Goal: Task Accomplishment & Management: Manage account settings

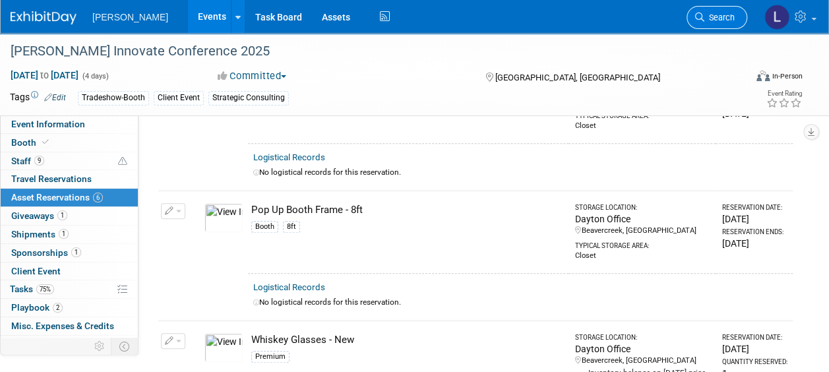
click at [707, 20] on span "Search" at bounding box center [719, 18] width 30 height 10
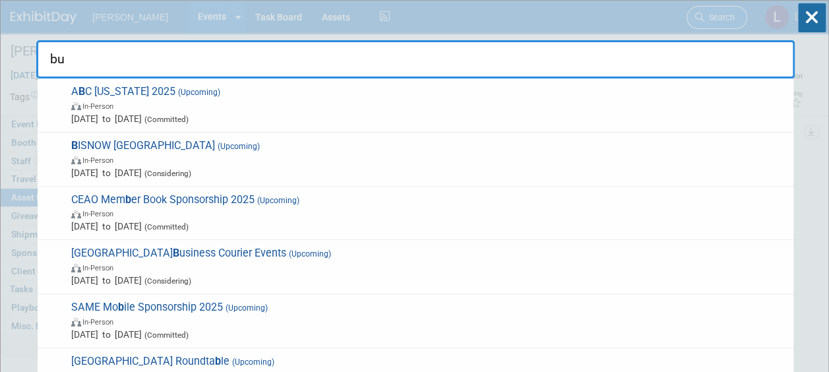
type input "b"
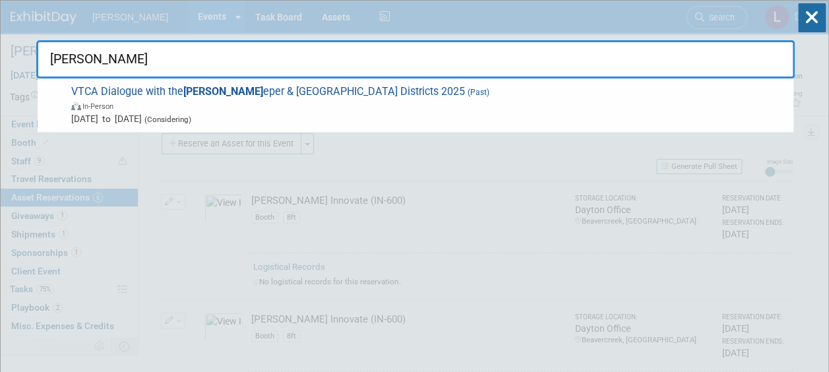
type input "culp"
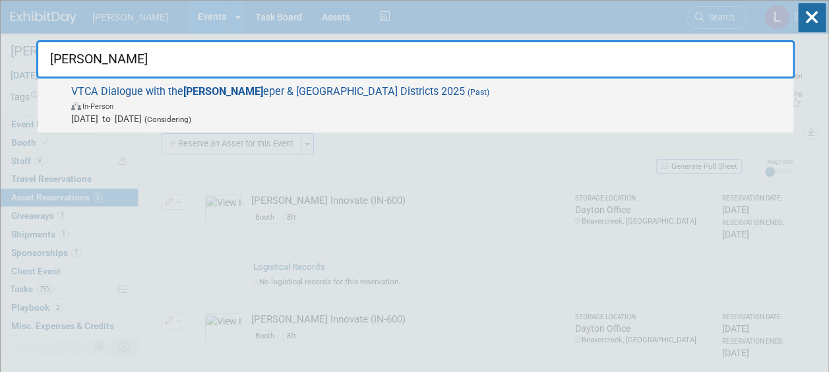
click at [251, 92] on span "VTCA Dialogue with the Culp eper & Fredericksburg Districts 2025 (Past) In-Pers…" at bounding box center [426, 105] width 719 height 40
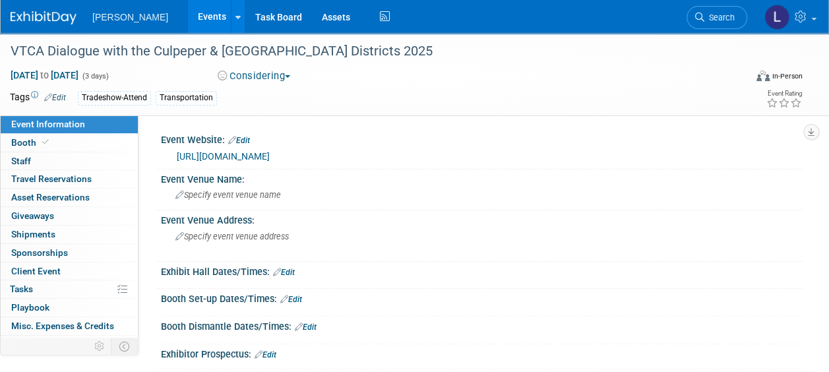
click at [260, 76] on button "Considering" at bounding box center [254, 76] width 82 height 14
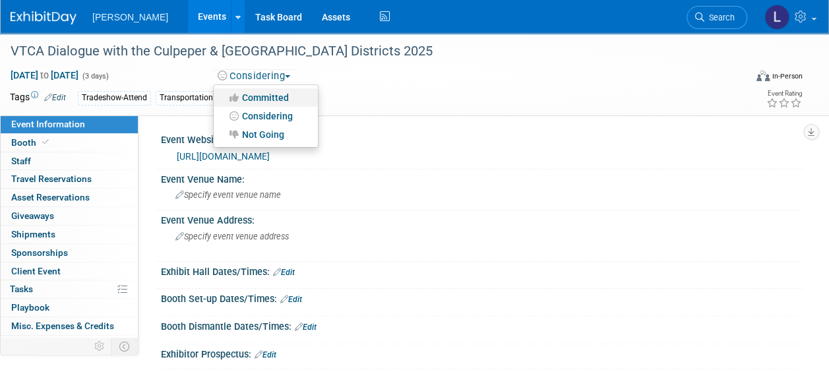
click at [259, 99] on link "Committed" at bounding box center [266, 97] width 104 height 18
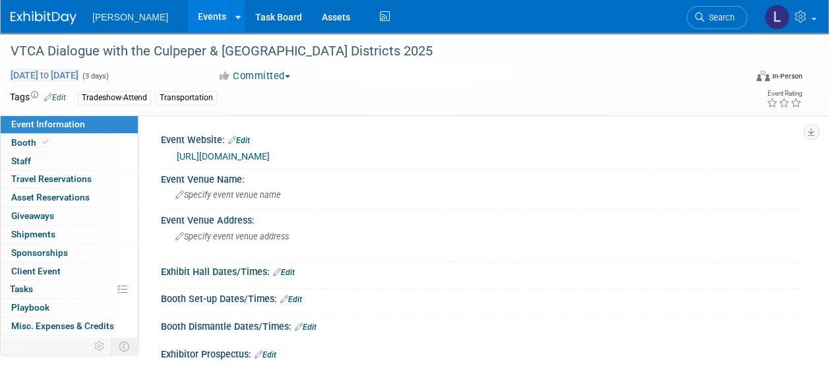
click at [44, 73] on span "[DATE] to [DATE]" at bounding box center [44, 75] width 69 height 12
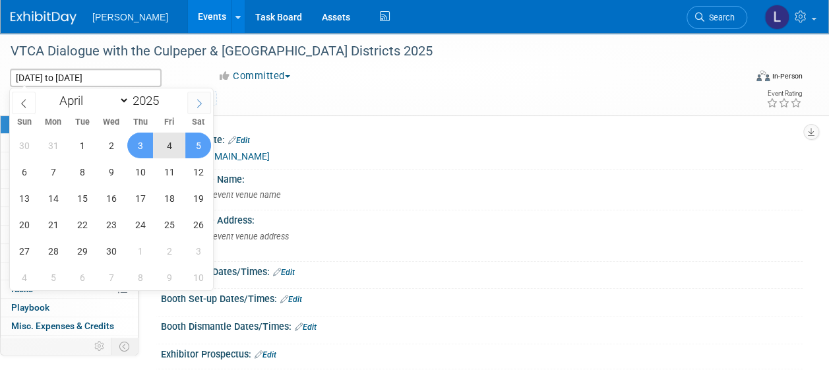
click at [194, 102] on span at bounding box center [199, 103] width 24 height 22
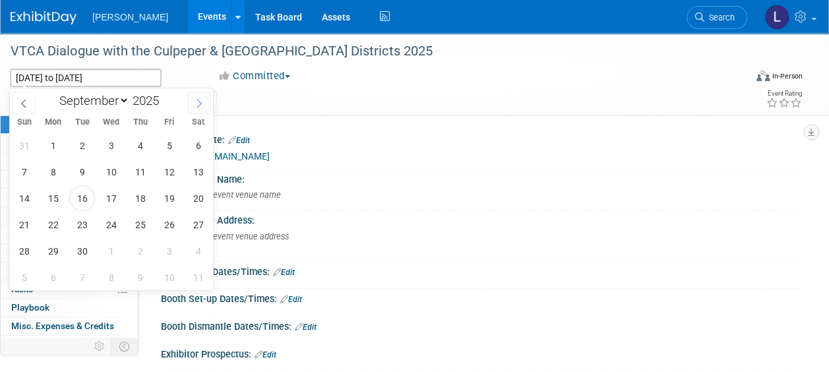
click at [194, 102] on span at bounding box center [199, 103] width 24 height 22
select select "9"
click at [110, 245] on span "29" at bounding box center [111, 251] width 26 height 26
type input "[DATE]"
click at [113, 249] on span "29" at bounding box center [111, 251] width 26 height 26
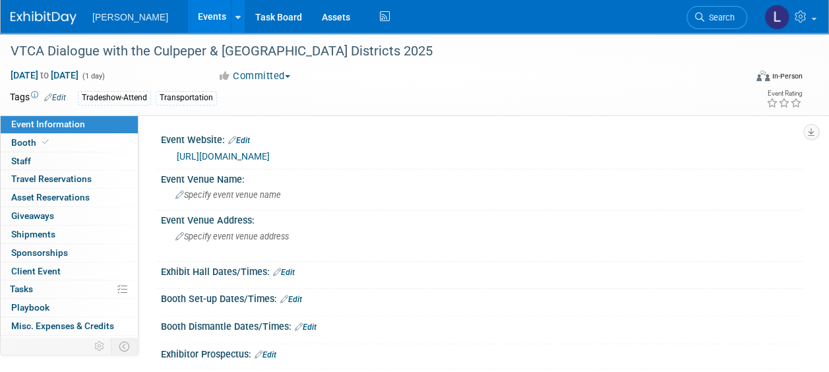
click at [244, 136] on link "Edit" at bounding box center [239, 140] width 22 height 9
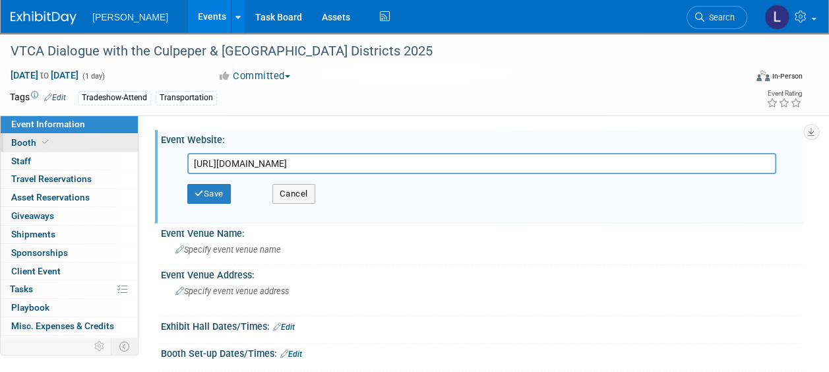
drag, startPoint x: 328, startPoint y: 169, endPoint x: 106, endPoint y: 148, distance: 223.9
click at [106, 148] on div "Event Information Event Info Booth Booth 0 Staff 0 Staff 0 Travel Reservations …" at bounding box center [414, 260] width 829 height 454
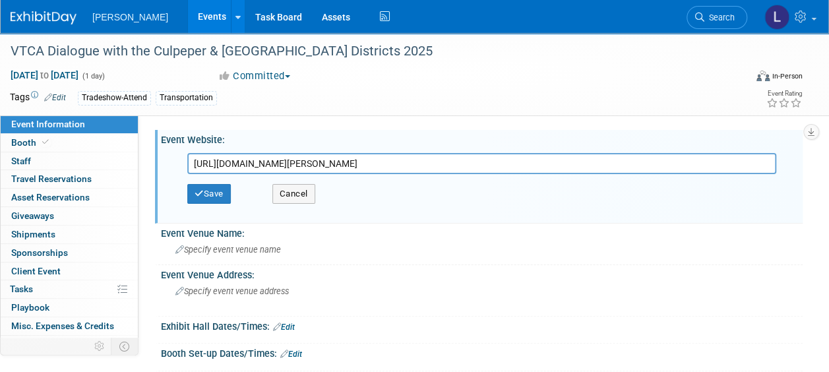
type input "[URL][DOMAIN_NAME][PERSON_NAME]"
click at [211, 192] on button "Save" at bounding box center [209, 194] width 44 height 20
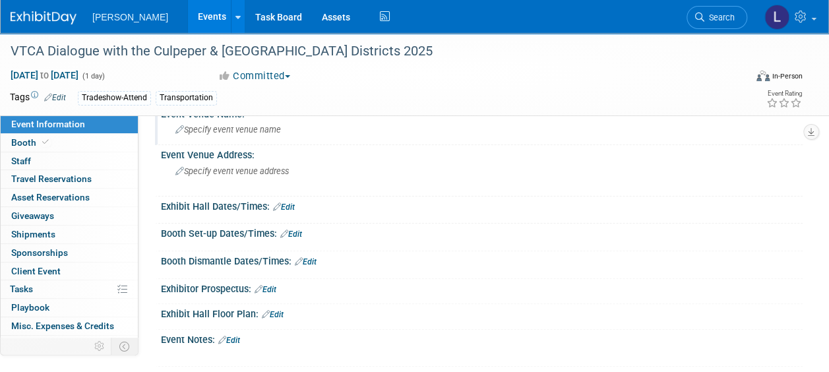
scroll to position [2, 0]
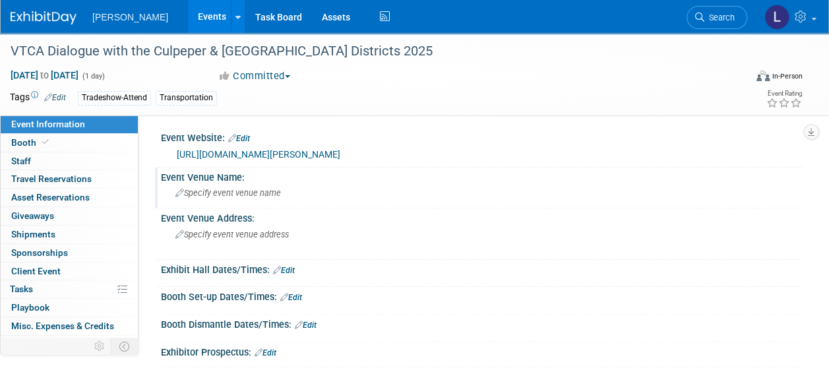
click at [233, 193] on span "Specify event venue name" at bounding box center [228, 193] width 106 height 10
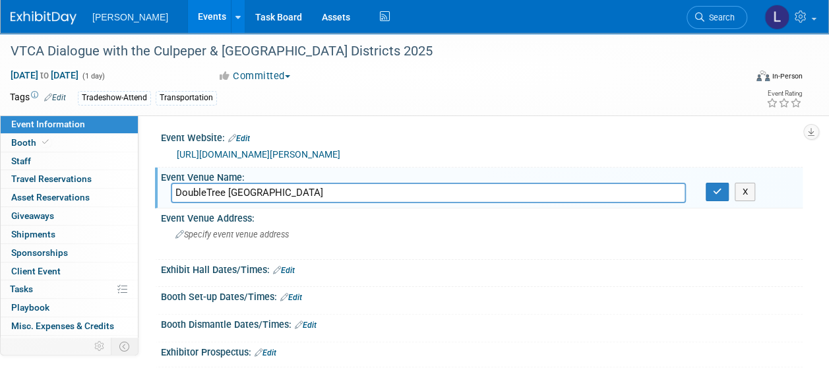
drag, startPoint x: 210, startPoint y: 189, endPoint x: 247, endPoint y: 181, distance: 37.8
click at [210, 188] on input "DoubleTree [GEOGRAPHIC_DATA]" at bounding box center [428, 193] width 515 height 20
type input "Doubletree [GEOGRAPHIC_DATA]"
click at [721, 187] on icon "button" at bounding box center [717, 191] width 9 height 9
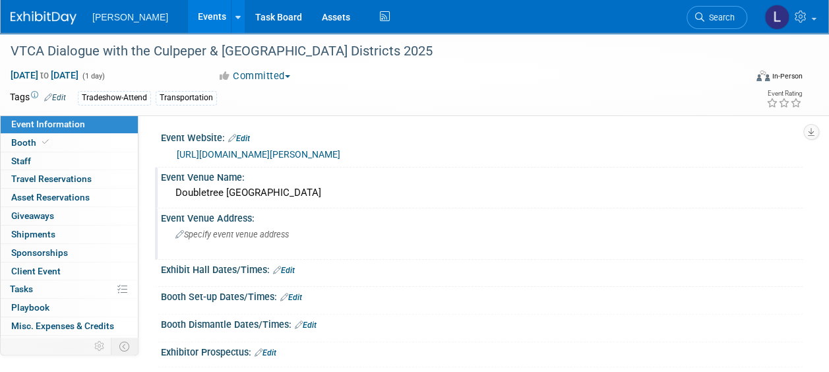
click at [293, 238] on div "Specify event venue address" at bounding box center [294, 239] width 247 height 30
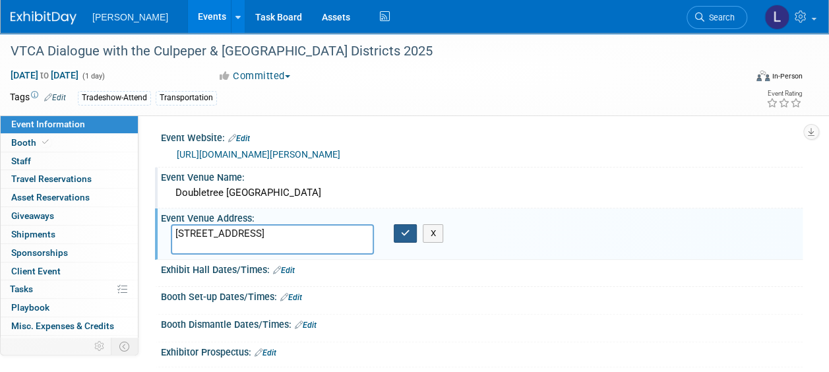
type textarea "[STREET_ADDRESS]"
click at [406, 231] on icon "button" at bounding box center [405, 233] width 9 height 9
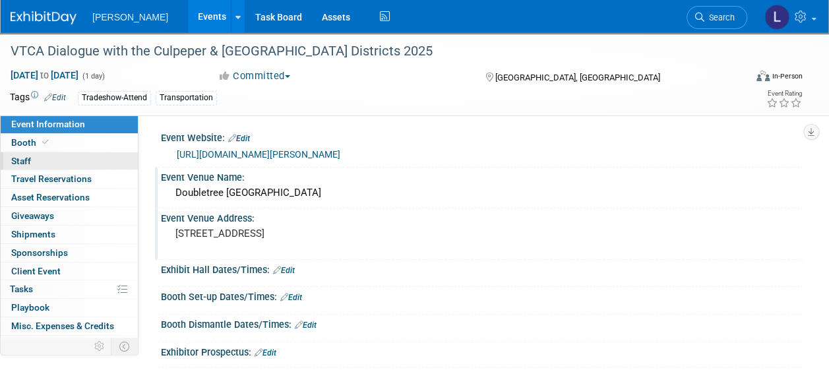
click at [24, 158] on span "Staff 0" at bounding box center [21, 161] width 20 height 11
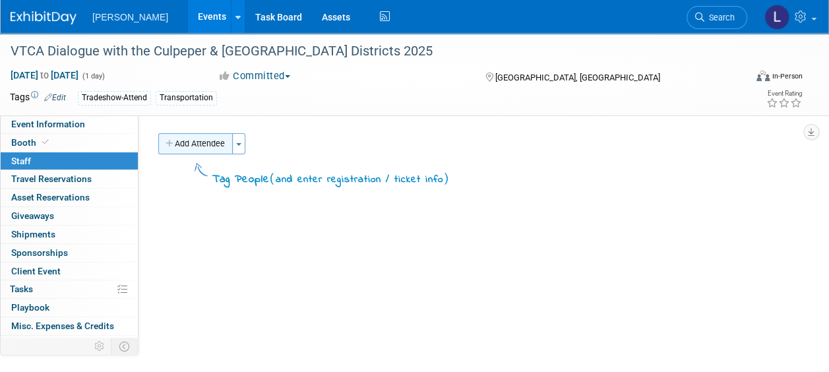
click at [187, 144] on button "Add Attendee" at bounding box center [195, 143] width 75 height 21
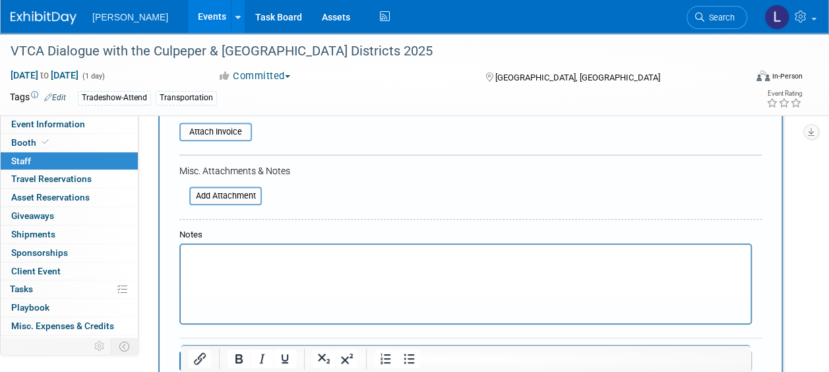
scroll to position [314, 0]
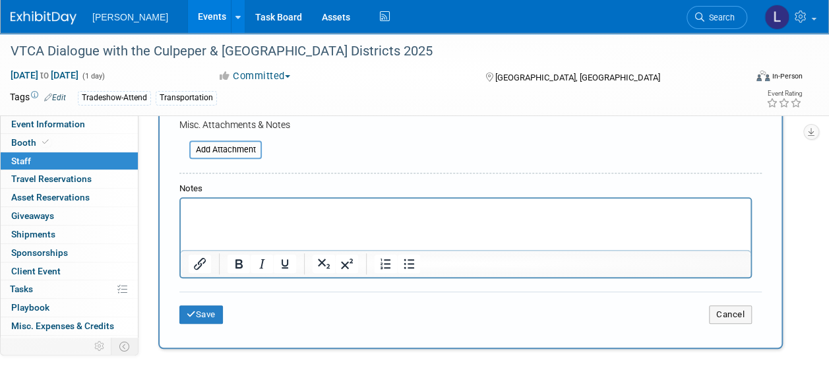
click at [239, 217] on html at bounding box center [466, 208] width 570 height 18
click at [212, 212] on p "Rich Text Area. Press ALT-0 for help." at bounding box center [466, 210] width 555 height 13
click at [578, 217] on html at bounding box center [466, 208] width 570 height 18
drag, startPoint x: 166, startPoint y: 202, endPoint x: 212, endPoint y: 391, distance: 195.0
click at [181, 199] on html "[PERSON_NAME]--charge to 303" at bounding box center [466, 208] width 570 height 18
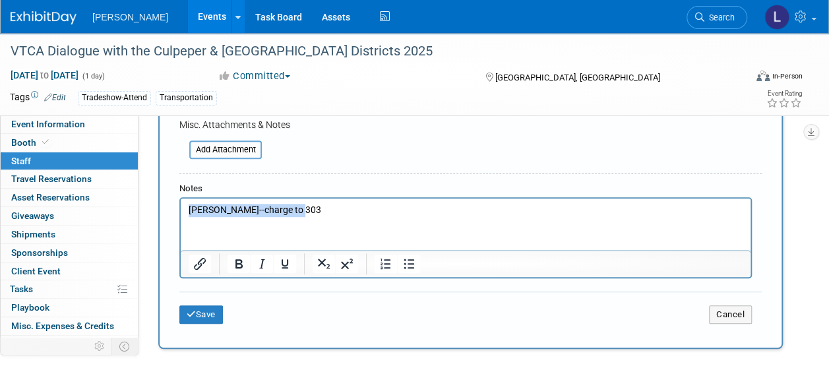
copy p "[PERSON_NAME]--charge to 303"
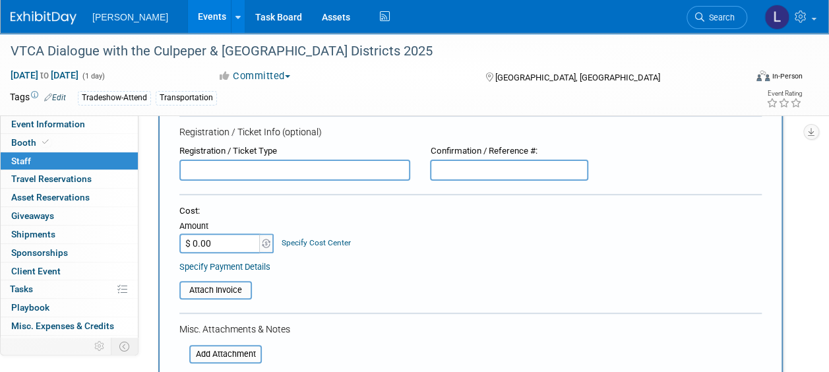
scroll to position [330, 0]
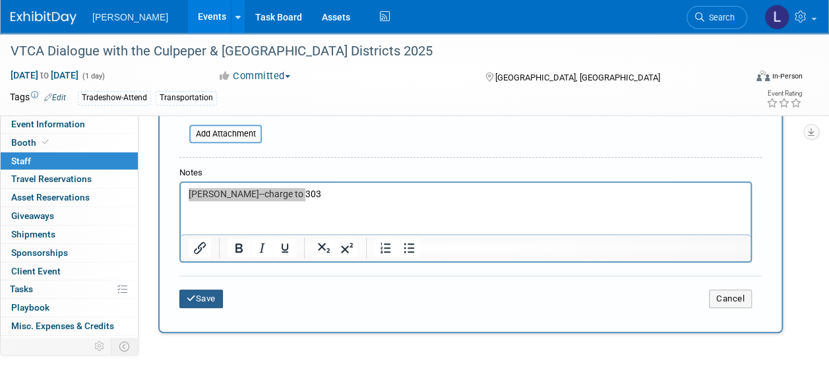
click at [194, 297] on icon "submit" at bounding box center [191, 298] width 9 height 9
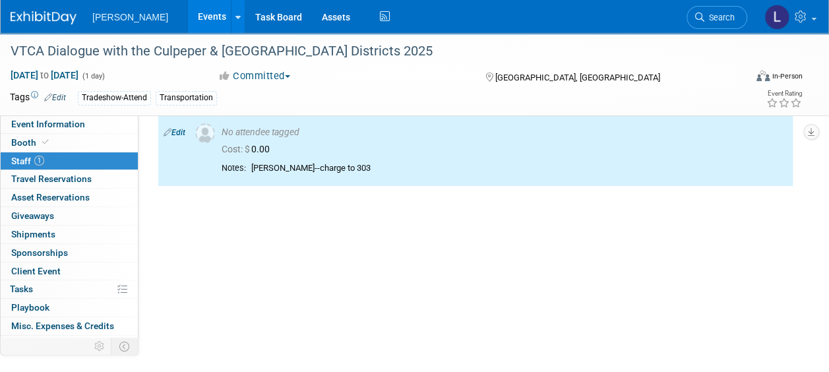
scroll to position [0, 0]
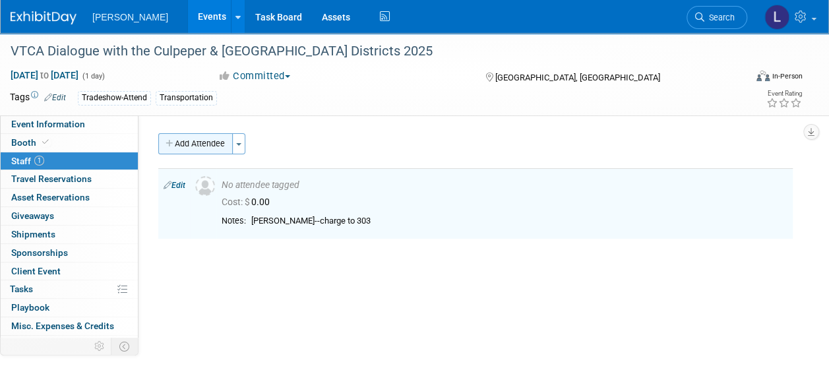
click at [191, 145] on button "Add Attendee" at bounding box center [195, 143] width 75 height 21
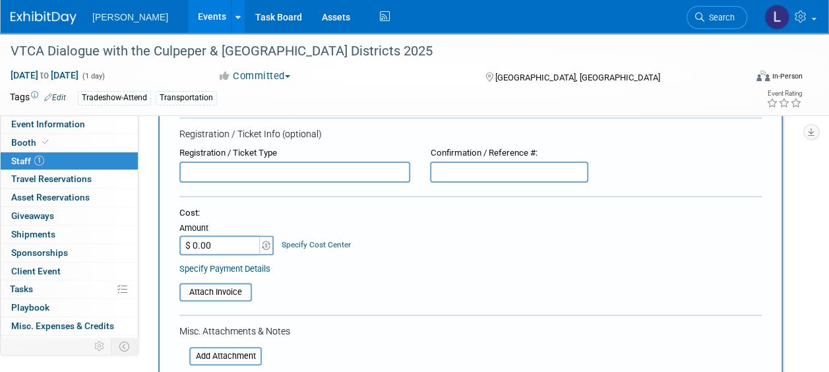
scroll to position [264, 0]
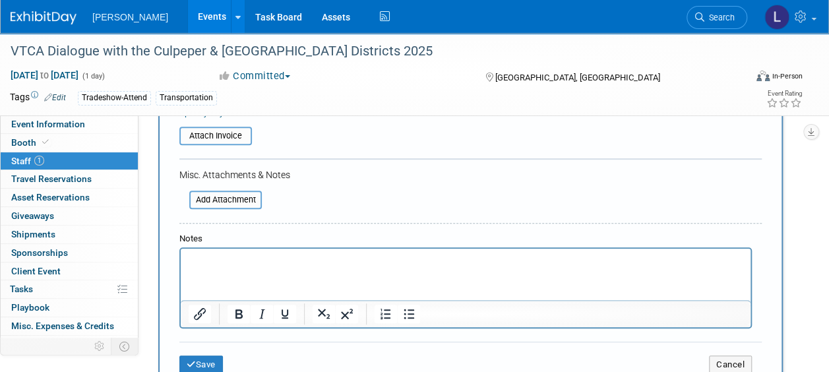
click at [260, 261] on p "Rich Text Area. Press ALT-0 for help." at bounding box center [466, 260] width 555 height 13
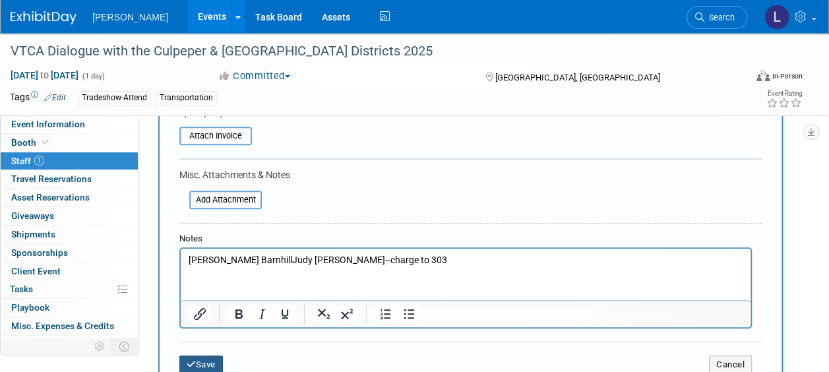
drag, startPoint x: 210, startPoint y: 365, endPoint x: 642, endPoint y: 260, distance: 445.3
click at [210, 365] on button "Save" at bounding box center [201, 364] width 44 height 18
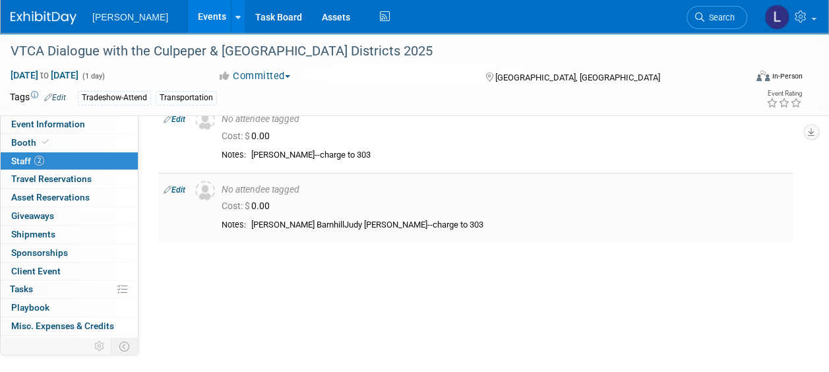
scroll to position [0, 0]
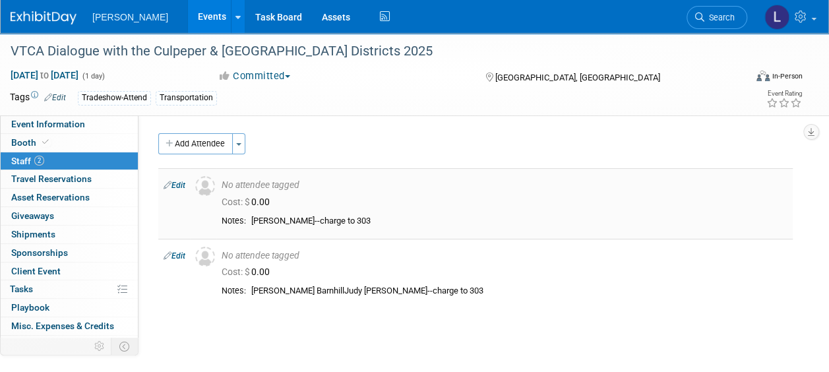
click at [177, 182] on link "Edit" at bounding box center [175, 185] width 22 height 9
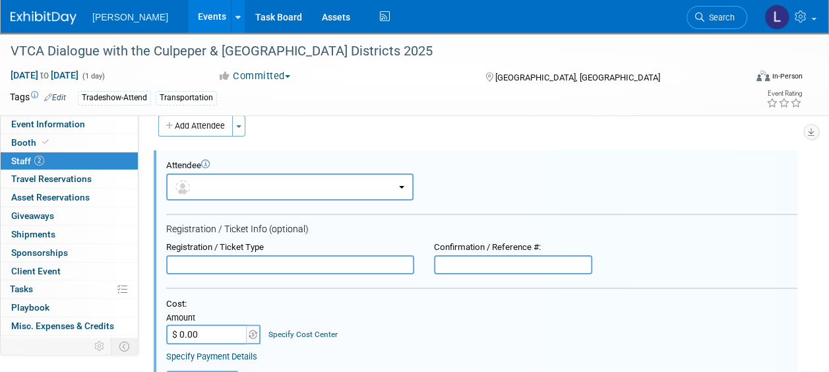
drag, startPoint x: 241, startPoint y: 267, endPoint x: 272, endPoint y: 257, distance: 32.1
click at [241, 266] on input "text" at bounding box center [290, 265] width 248 height 20
paste input "VTCA Member Registration"
type input "VTCA Member Registration"
drag, startPoint x: 307, startPoint y: 270, endPoint x: 54, endPoint y: 232, distance: 256.1
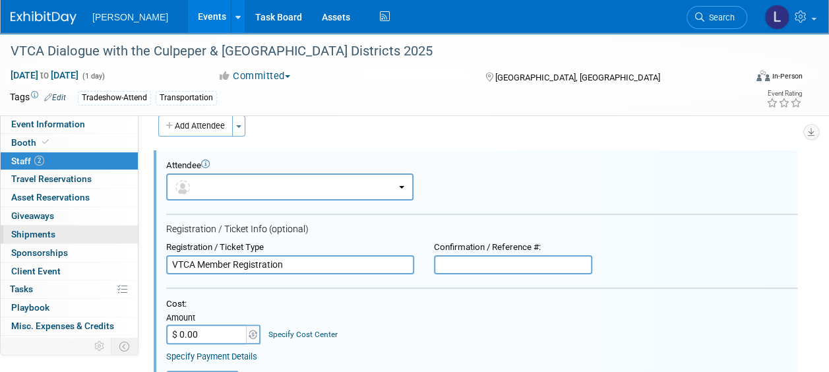
click at [54, 233] on div "Event Information Event Info Booth Booth 2 Staff 2 Staff 0 Travel Reservations …" at bounding box center [414, 354] width 829 height 679
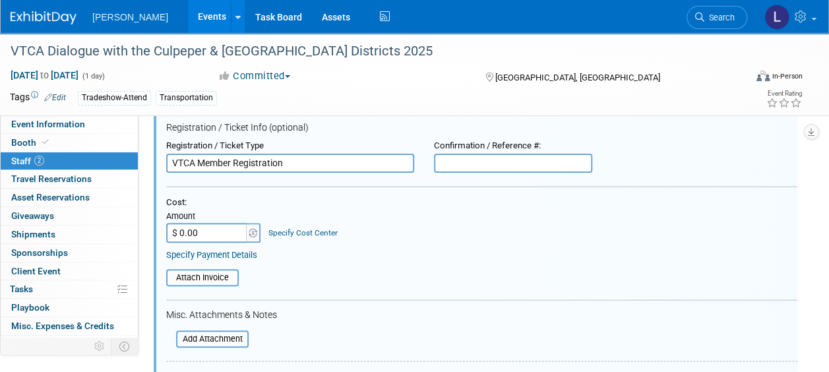
scroll to position [282, 0]
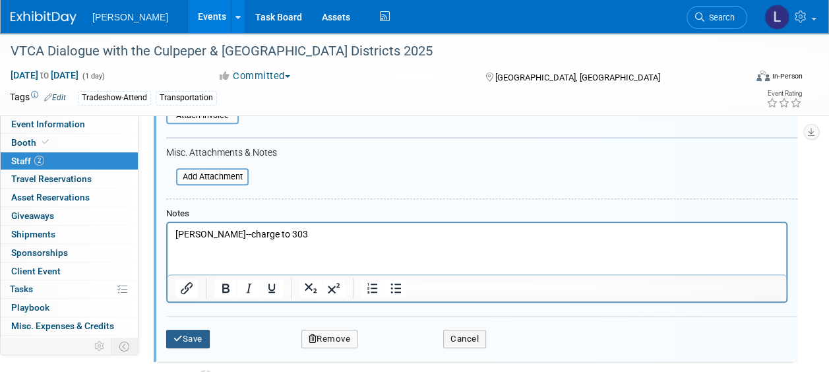
click at [190, 342] on button "Save" at bounding box center [188, 339] width 44 height 18
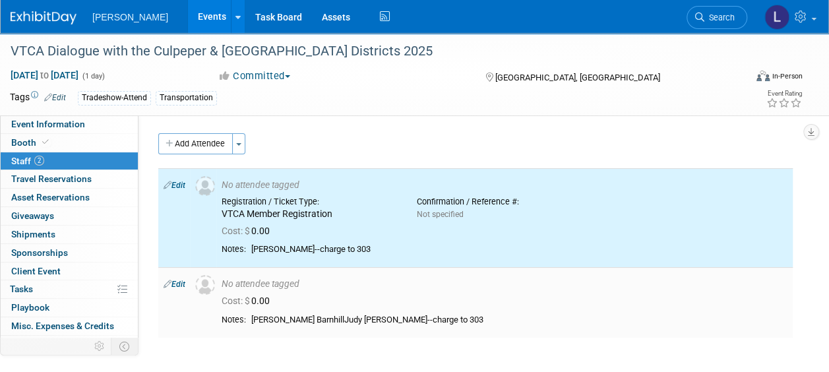
scroll to position [0, 0]
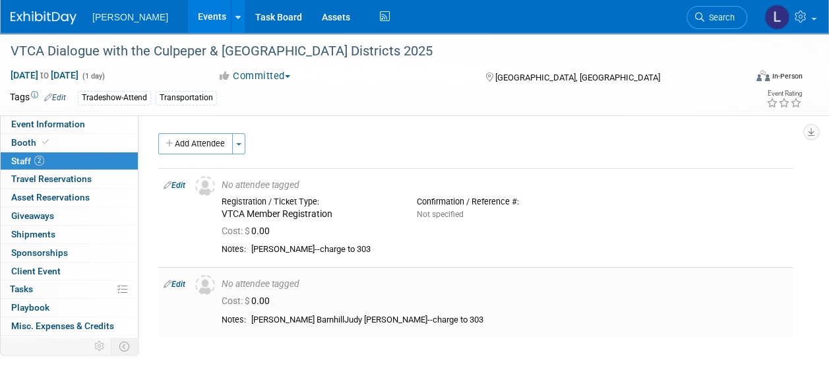
click at [175, 281] on link "Edit" at bounding box center [175, 284] width 22 height 9
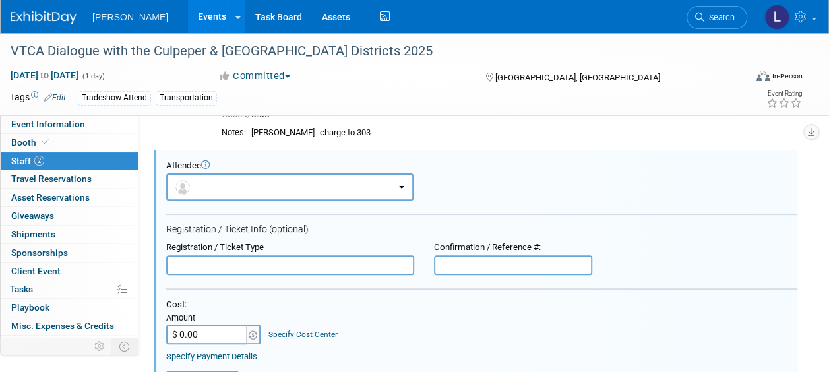
click at [196, 269] on input "text" at bounding box center [290, 265] width 248 height 20
paste input "VTCA Member Registration"
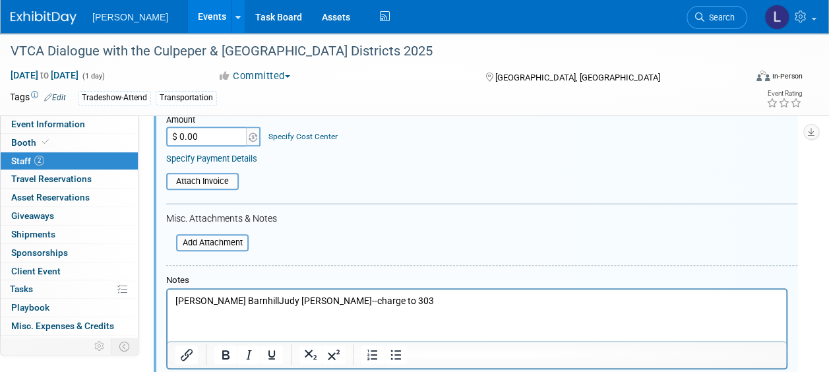
scroll to position [446, 0]
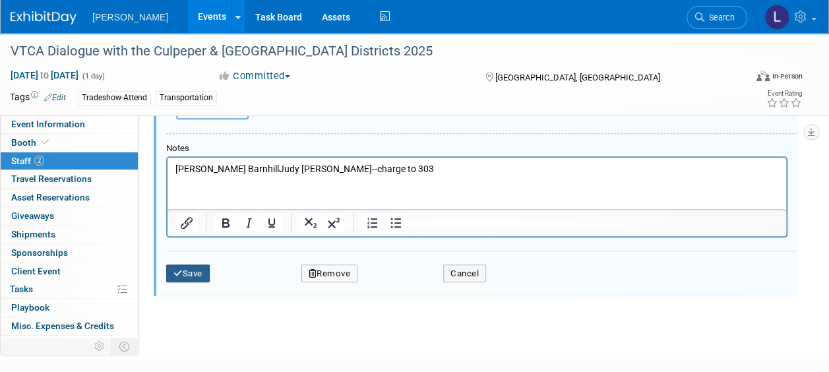
type input "VTCA Member Registration"
click at [203, 273] on button "Save" at bounding box center [188, 273] width 44 height 18
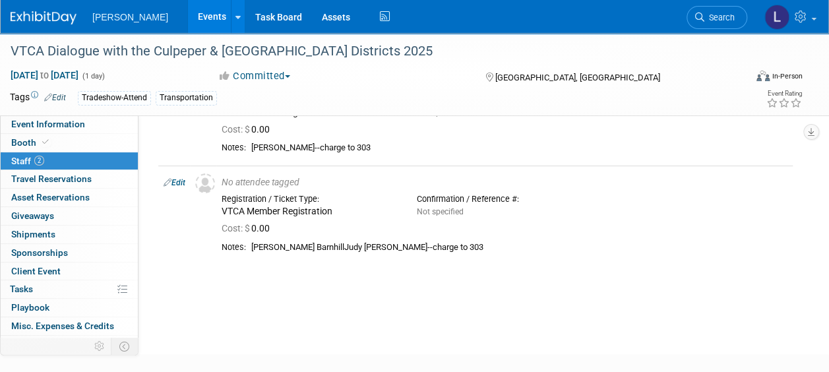
scroll to position [132, 0]
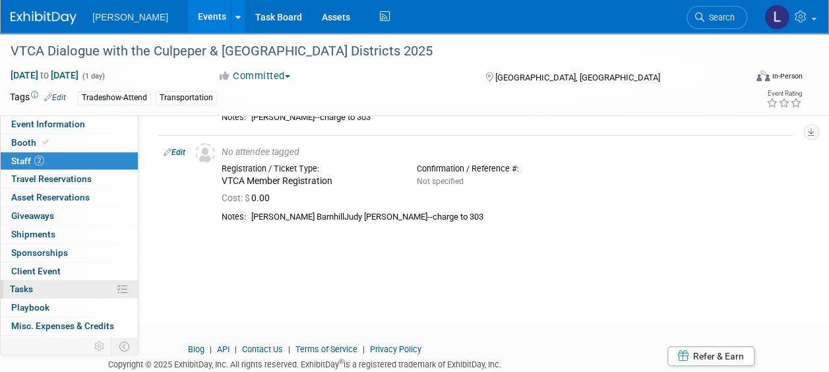
click at [58, 291] on link "0% Tasks 0%" at bounding box center [69, 289] width 137 height 18
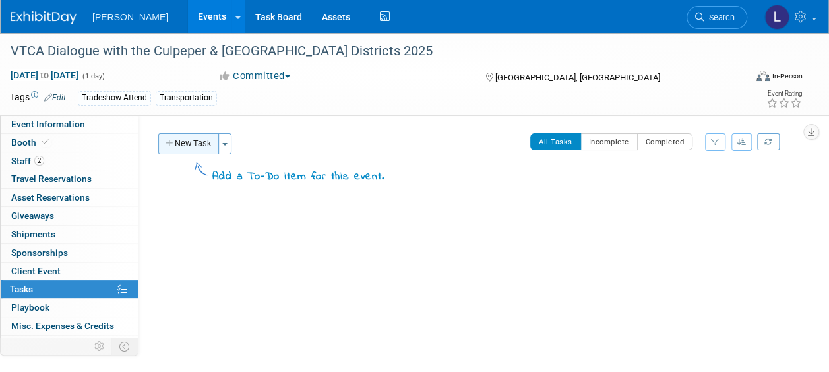
click at [195, 145] on button "New Task" at bounding box center [188, 143] width 61 height 21
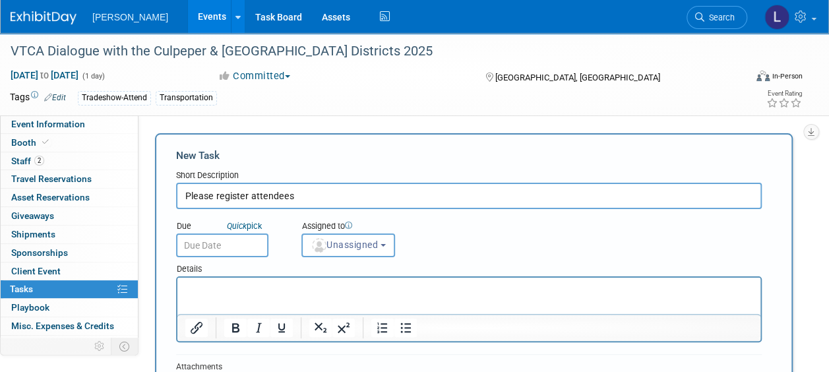
type input "Please register attendees"
click at [250, 251] on input "text" at bounding box center [222, 245] width 92 height 24
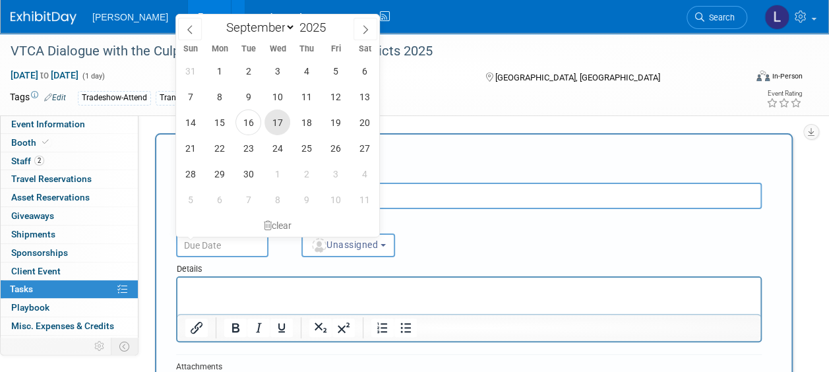
click at [279, 123] on span "17" at bounding box center [277, 122] width 26 height 26
type input "[DATE]"
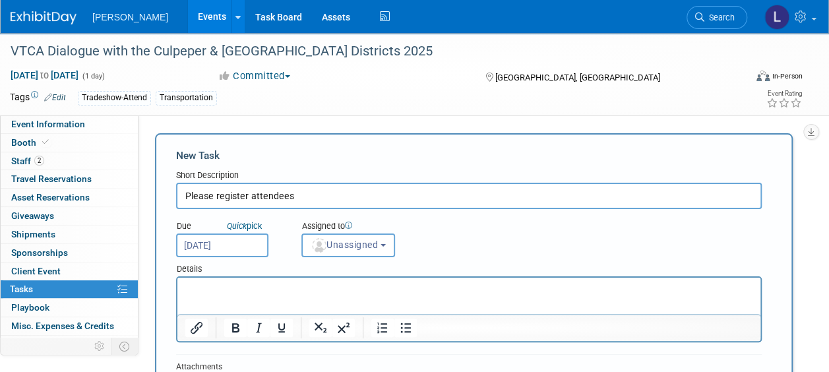
scroll to position [66, 0]
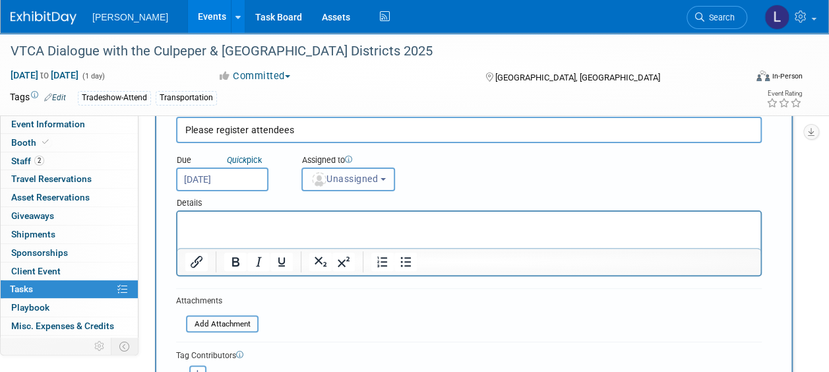
click at [314, 175] on img "button" at bounding box center [319, 179] width 15 height 15
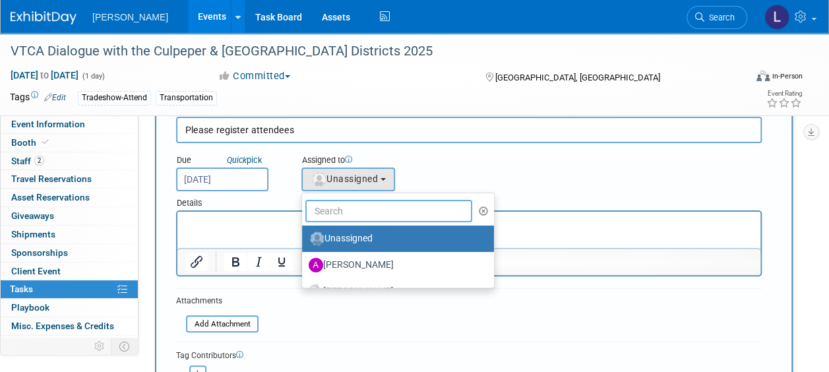
click at [354, 208] on input "text" at bounding box center [388, 211] width 167 height 22
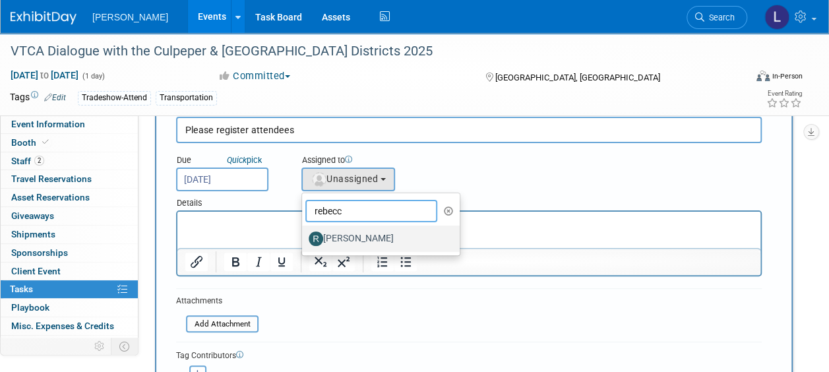
type input "rebecc"
click at [350, 240] on label "[PERSON_NAME]" at bounding box center [378, 238] width 138 height 21
click at [304, 240] on input "[PERSON_NAME]" at bounding box center [299, 237] width 9 height 9
select select "844a177d-a181-44ff-a72a-5731d68e4351"
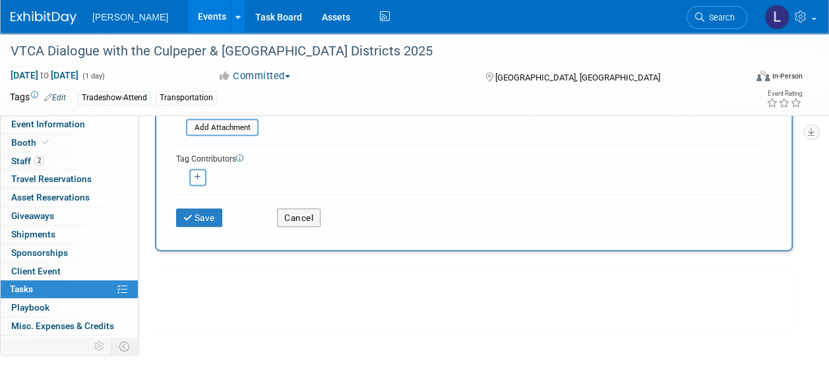
scroll to position [264, 0]
click at [205, 177] on button "button" at bounding box center [197, 176] width 17 height 17
select select
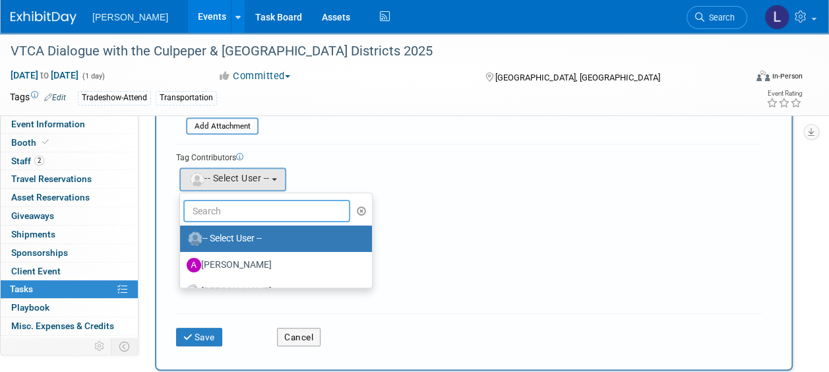
click at [221, 200] on input "text" at bounding box center [266, 211] width 167 height 22
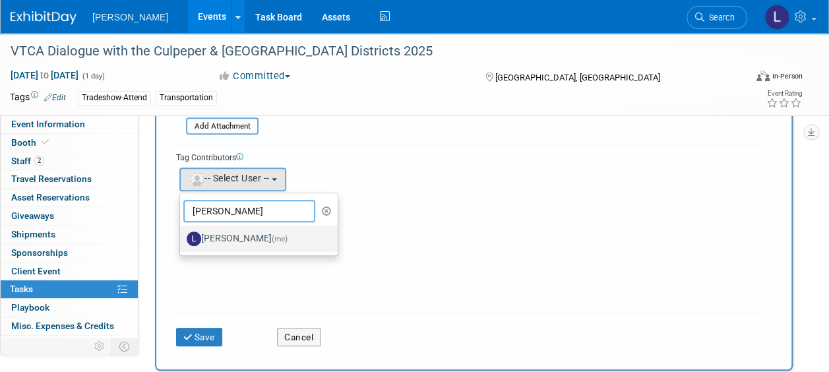
type input "[PERSON_NAME]"
click at [217, 238] on label "[PERSON_NAME] (me)" at bounding box center [256, 238] width 138 height 21
click at [182, 238] on input "[PERSON_NAME] (me)" at bounding box center [177, 237] width 9 height 9
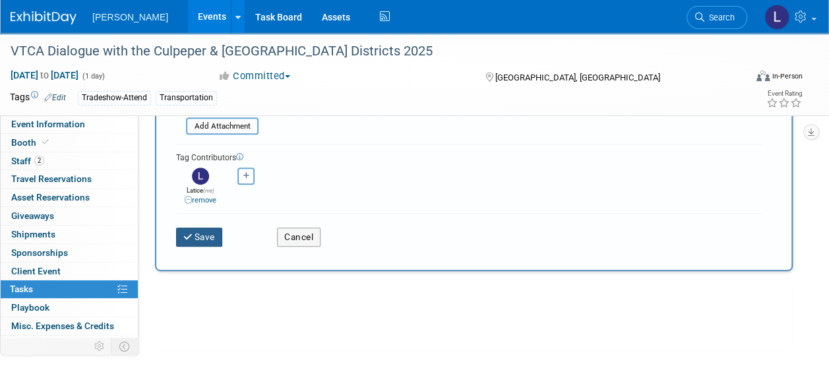
drag, startPoint x: 197, startPoint y: 237, endPoint x: 212, endPoint y: 235, distance: 15.9
click at [197, 237] on button "Save" at bounding box center [199, 237] width 46 height 18
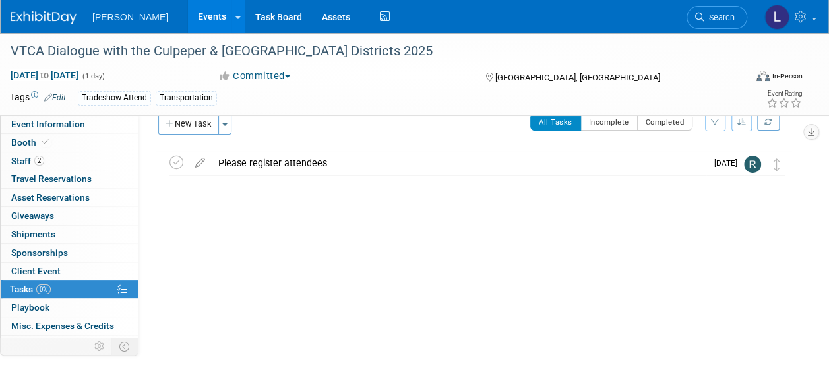
scroll to position [0, 0]
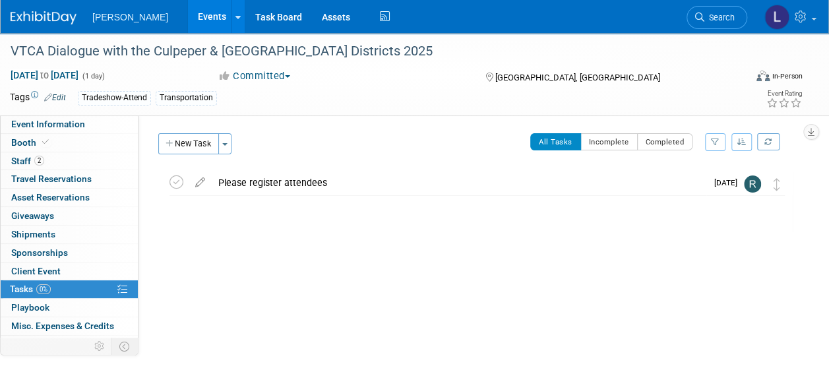
click at [274, 181] on div "Please register attendees" at bounding box center [459, 182] width 495 height 22
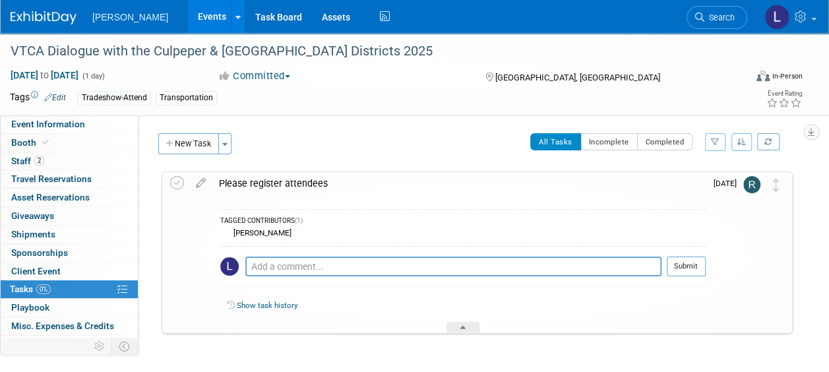
click at [202, 181] on icon at bounding box center [200, 180] width 23 height 16
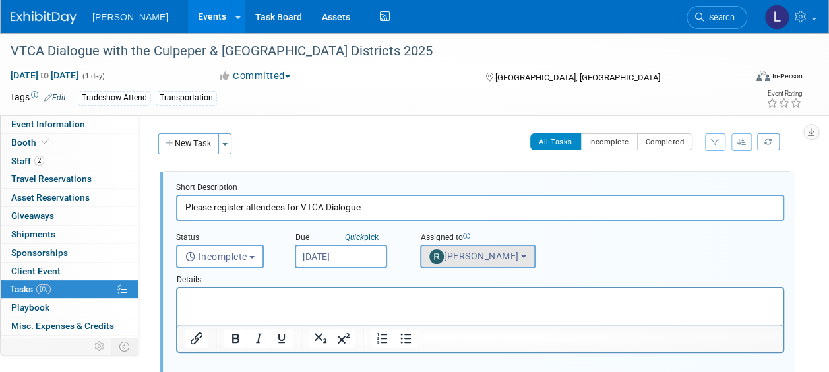
type input "Please register attendees for VTCA Dialogue"
click at [516, 257] on button "[PERSON_NAME]" at bounding box center [477, 257] width 115 height 24
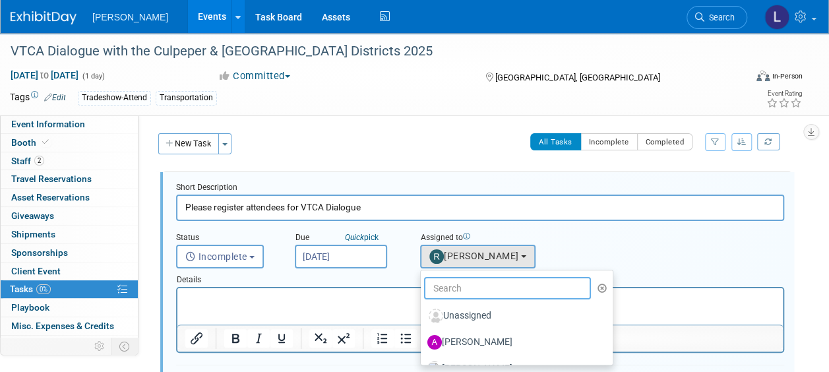
click at [491, 289] on input "text" at bounding box center [507, 288] width 167 height 22
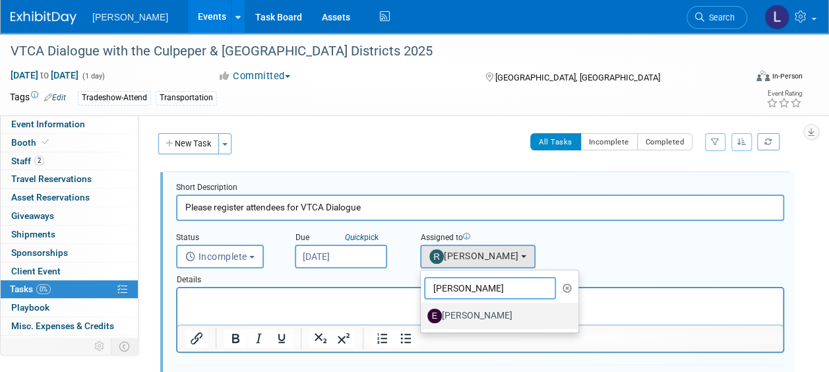
type input "[PERSON_NAME]"
click at [475, 312] on label "[PERSON_NAME]" at bounding box center [496, 315] width 138 height 21
click at [423, 312] on input "[PERSON_NAME]" at bounding box center [418, 314] width 9 height 9
select select "120ddee5-d8a4-4b60-82eb-45c9a3dd4d29"
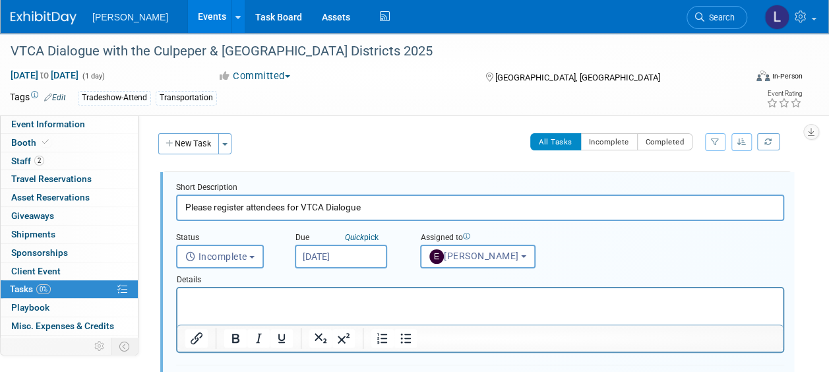
click at [332, 253] on input "[DATE]" at bounding box center [341, 257] width 92 height 24
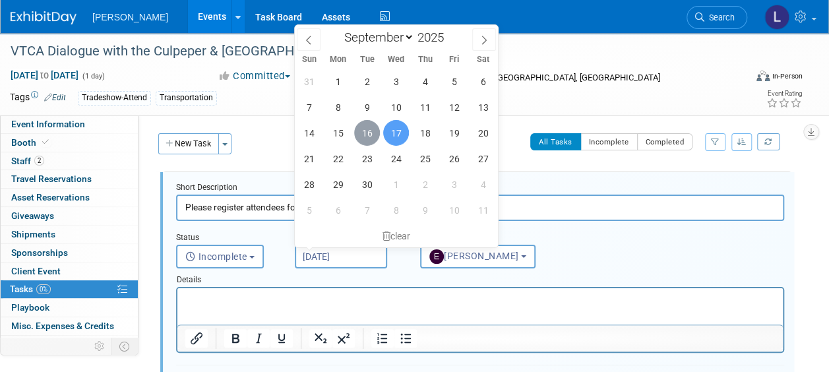
click at [368, 133] on span "16" at bounding box center [367, 133] width 26 height 26
type input "[DATE]"
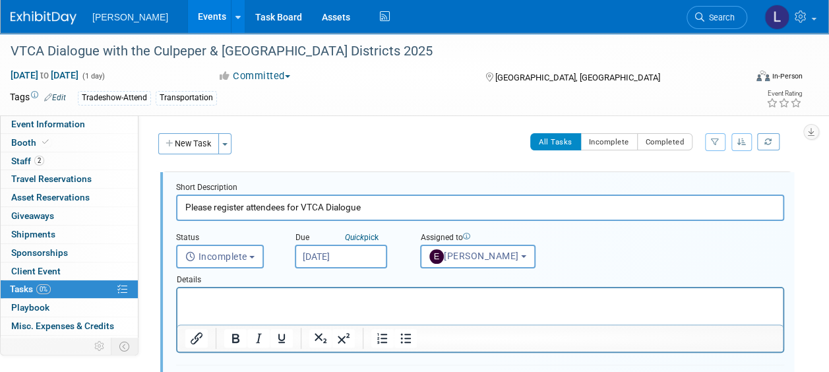
click at [330, 298] on p "Rich Text Area. Press ALT-0 for help." at bounding box center [480, 299] width 590 height 13
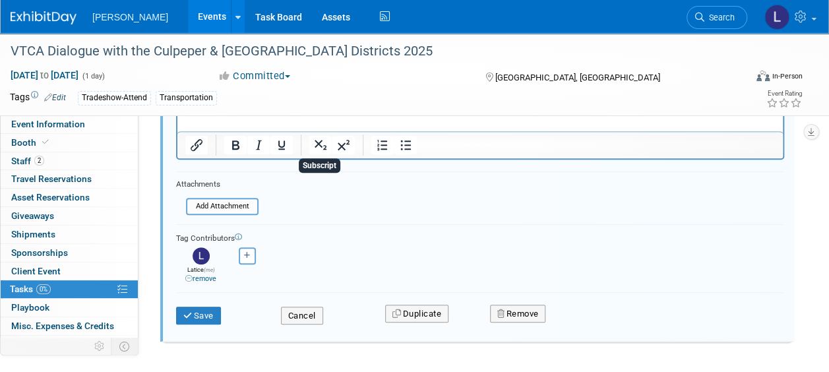
scroll to position [198, 0]
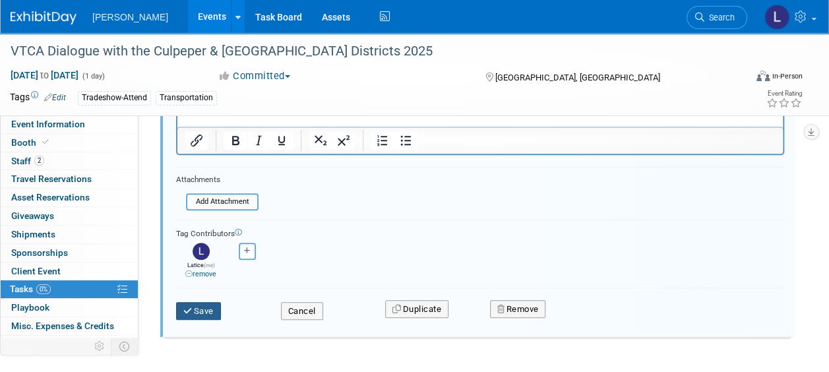
click at [210, 308] on button "Save" at bounding box center [198, 311] width 45 height 18
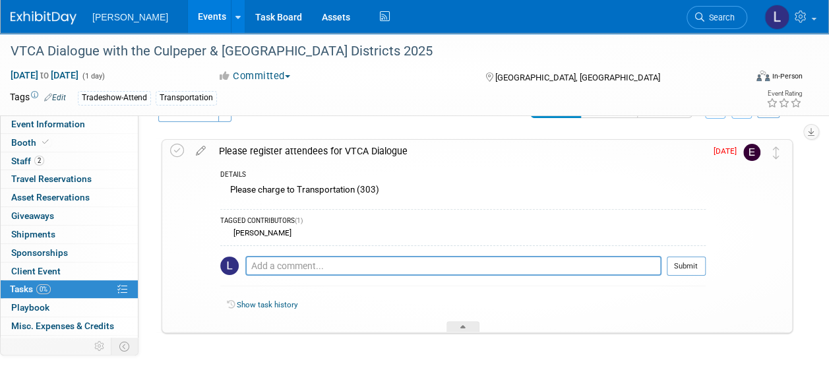
scroll to position [0, 0]
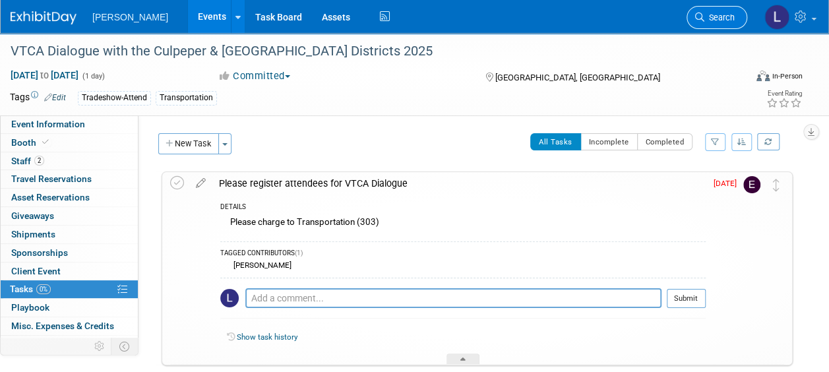
click at [712, 15] on span "Search" at bounding box center [719, 18] width 30 height 10
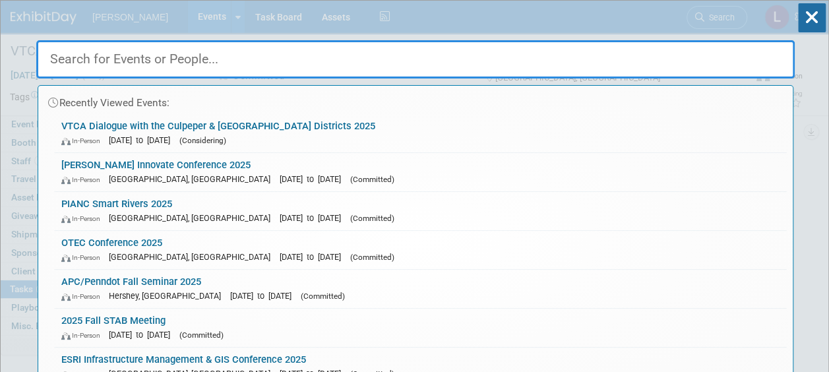
click at [390, 58] on input "text" at bounding box center [415, 59] width 758 height 38
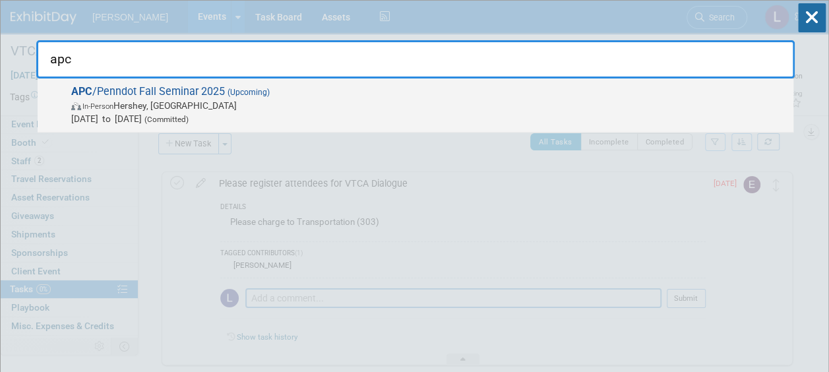
type input "apc"
click at [313, 115] on span "[DATE] to [DATE] (Committed)" at bounding box center [429, 118] width 716 height 13
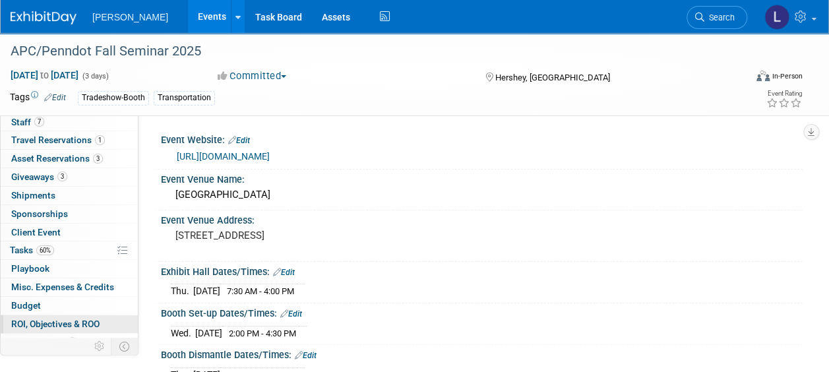
scroll to position [67, 0]
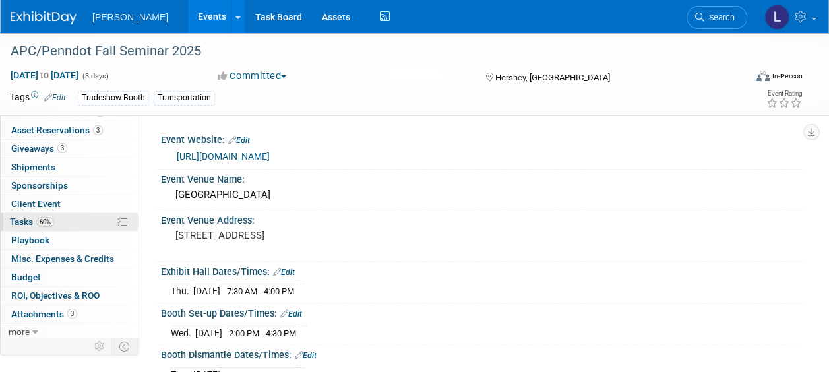
click at [24, 216] on span "Tasks 60%" at bounding box center [32, 221] width 44 height 11
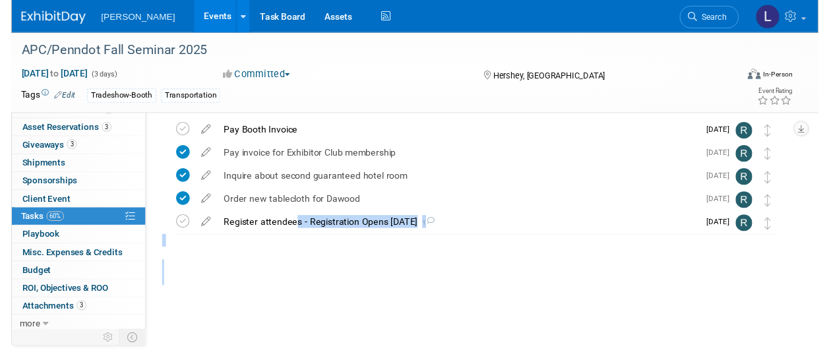
scroll to position [60, 0]
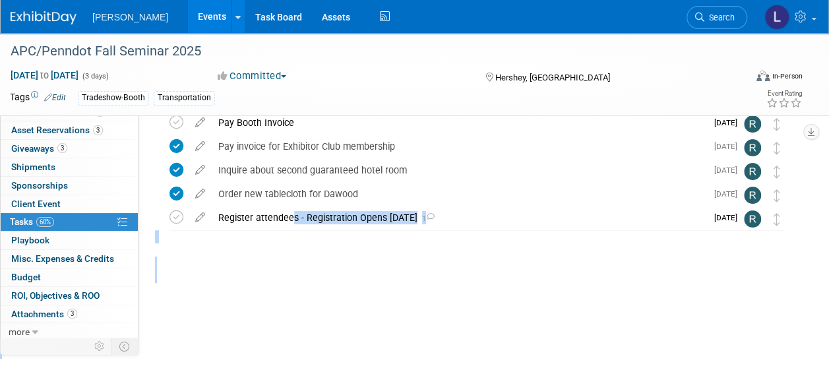
drag, startPoint x: 286, startPoint y: 280, endPoint x: 282, endPoint y: 363, distance: 83.2
click at [284, 366] on div "APC/Penndot Fall Seminar 2025 Nov 19, 2025 to Nov 21, 2025 (3 days) Nov 19, 202…" at bounding box center [414, 172] width 829 height 399
drag, startPoint x: 282, startPoint y: 363, endPoint x: 235, endPoint y: 265, distance: 108.5
click at [247, 286] on div "Event Website: Edit https://apcfallseminar.com/ Event Venue Name: Hershey Lodge…" at bounding box center [470, 200] width 664 height 290
click at [202, 220] on icon at bounding box center [200, 214] width 23 height 16
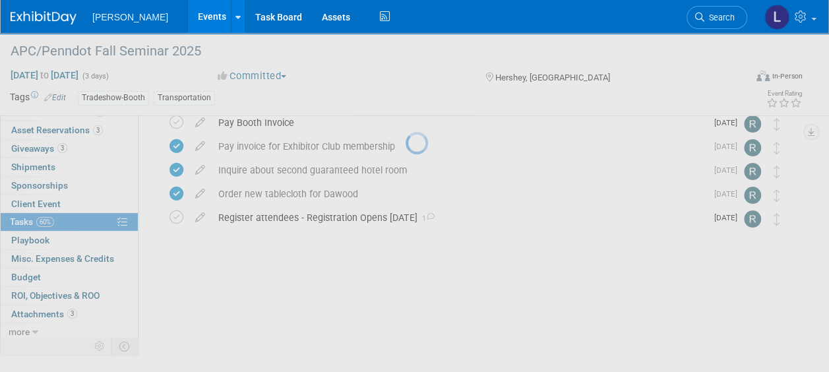
select select "8"
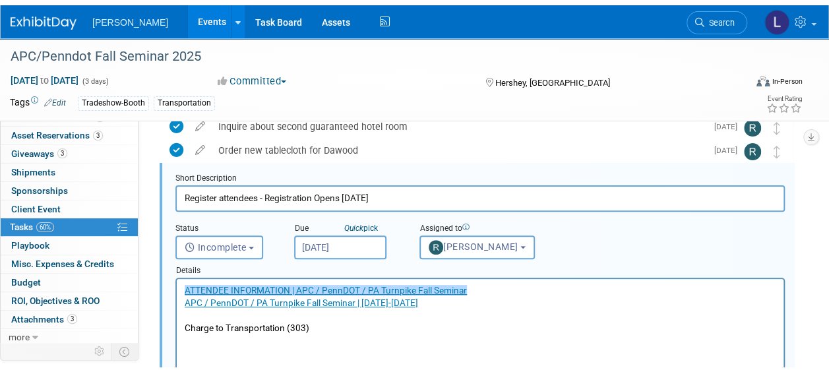
scroll to position [138, 0]
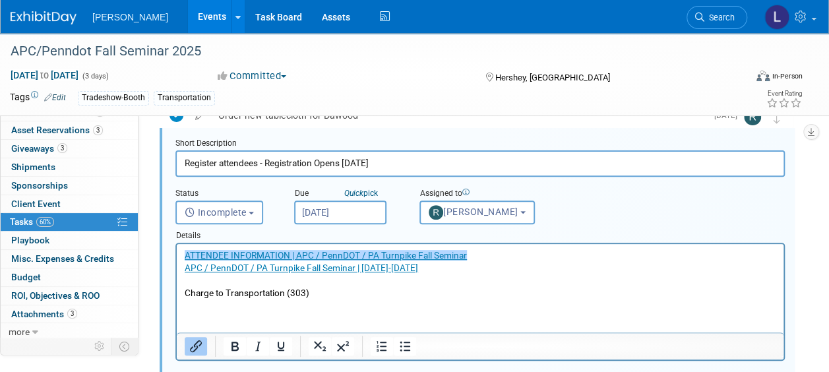
click at [324, 213] on input "[DATE]" at bounding box center [340, 212] width 92 height 24
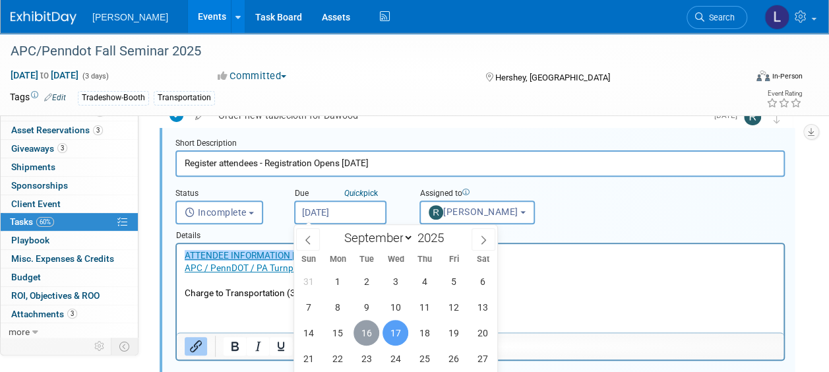
click at [369, 334] on span "16" at bounding box center [366, 333] width 26 height 26
type input "[DATE]"
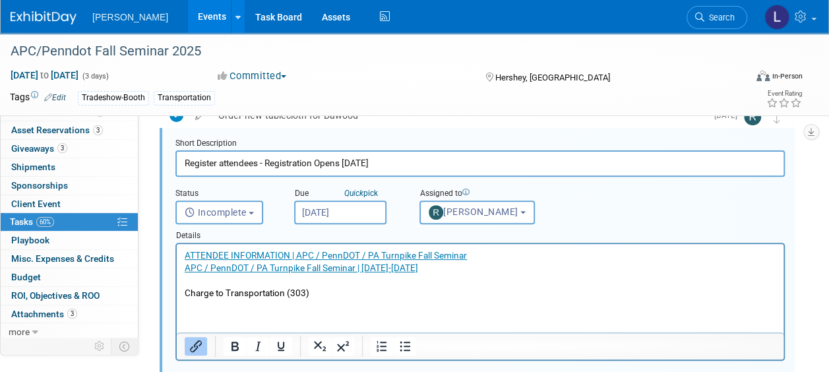
click at [343, 292] on p "ATTENDEE INFORMATION | APC / PennDOT / PA Turnpike Fall Seminar APC / PennDOT /…" at bounding box center [481, 274] width 592 height 50
click at [467, 197] on div "Assigned to" at bounding box center [488, 194] width 138 height 13
click at [463, 218] on button "[PERSON_NAME]" at bounding box center [476, 212] width 115 height 24
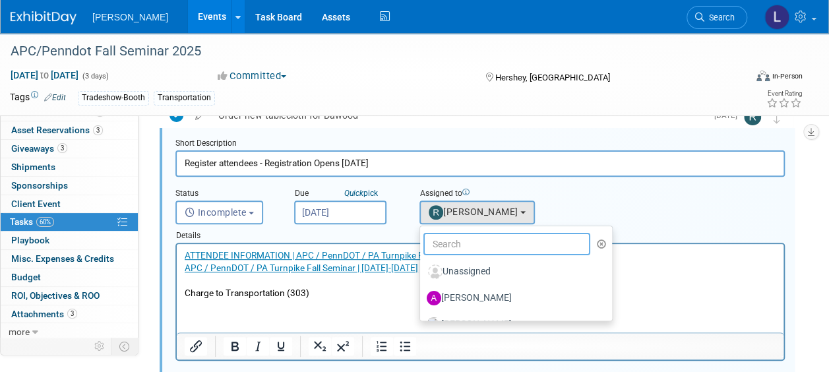
click at [459, 239] on input "text" at bounding box center [506, 244] width 167 height 22
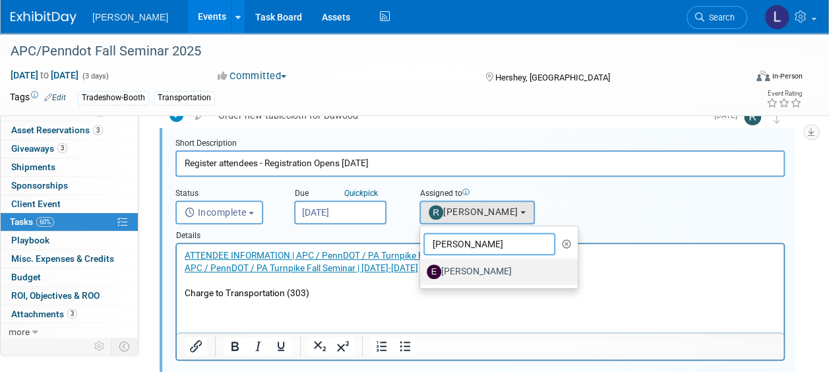
type input "[PERSON_NAME]"
click at [458, 267] on label "[PERSON_NAME]" at bounding box center [496, 271] width 138 height 21
click at [422, 267] on input "[PERSON_NAME]" at bounding box center [417, 270] width 9 height 9
select select "120ddee5-d8a4-4b60-82eb-45c9a3dd4d29"
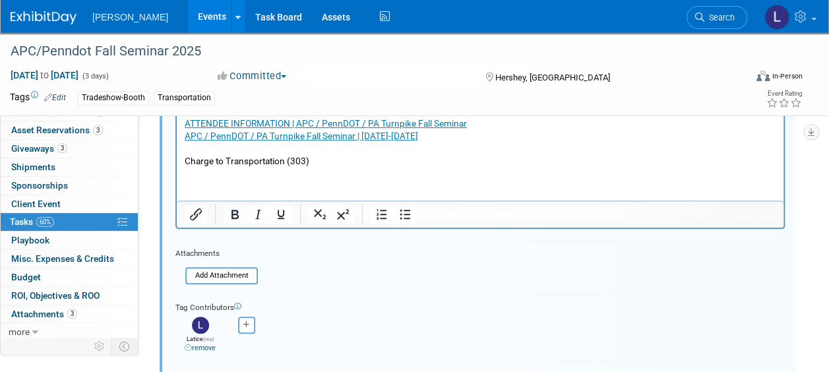
scroll to position [336, 0]
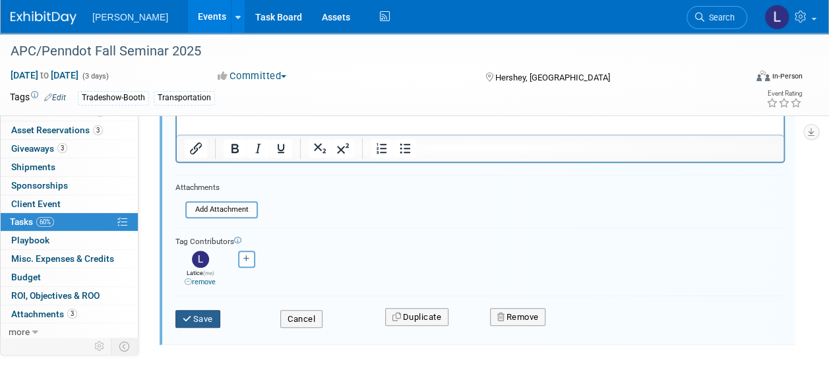
click at [206, 311] on button "Save" at bounding box center [197, 319] width 45 height 18
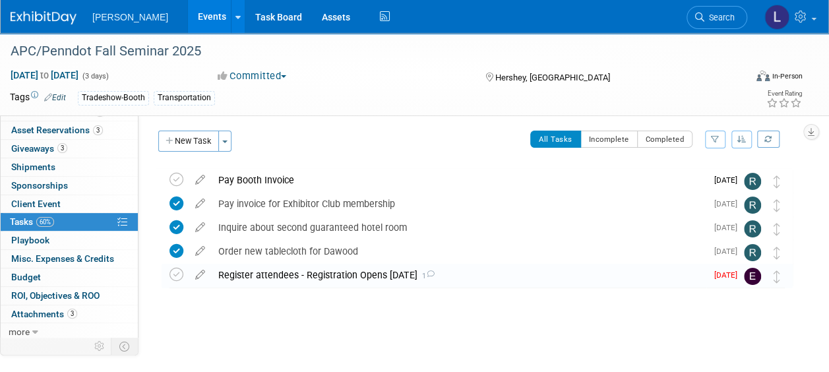
scroll to position [0, 0]
